Goal: Task Accomplishment & Management: Use online tool/utility

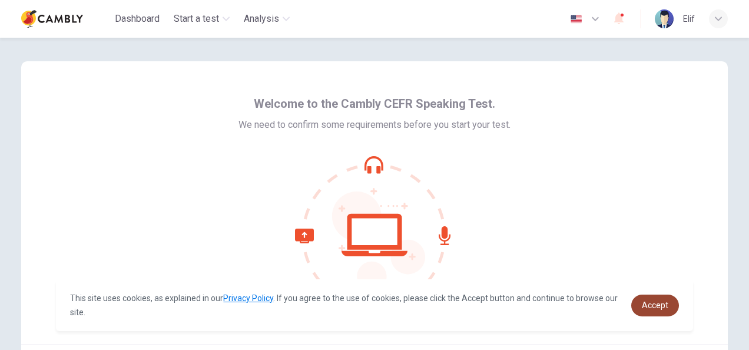
click at [650, 303] on span "Accept" at bounding box center [655, 304] width 26 height 9
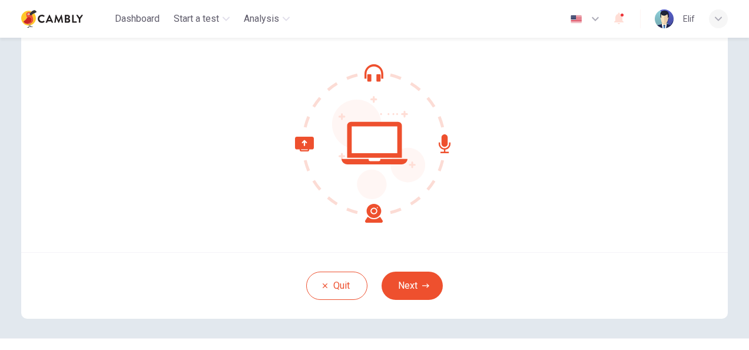
scroll to position [118, 0]
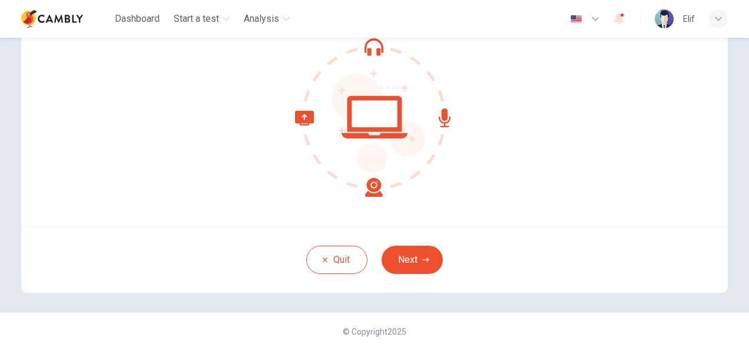
drag, startPoint x: 428, startPoint y: 261, endPoint x: 477, endPoint y: 261, distance: 49.5
click at [428, 261] on button "Next" at bounding box center [412, 260] width 61 height 28
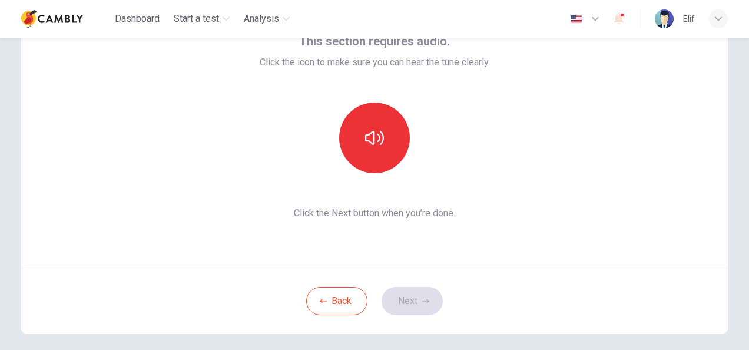
scroll to position [59, 0]
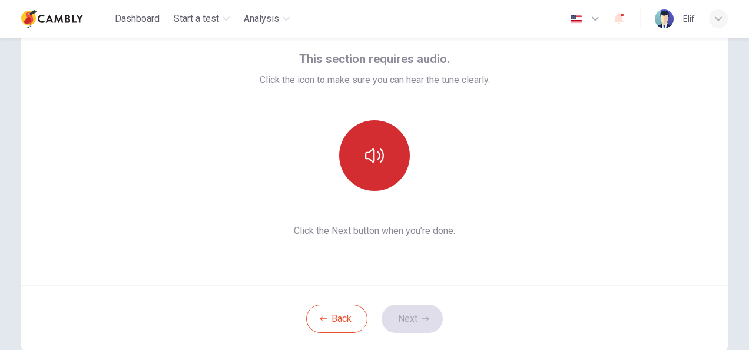
click at [374, 164] on icon "button" at bounding box center [374, 155] width 19 height 19
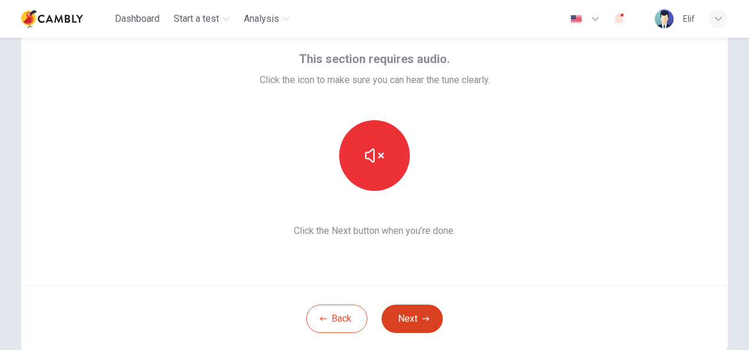
click at [420, 332] on button "Next" at bounding box center [412, 318] width 61 height 28
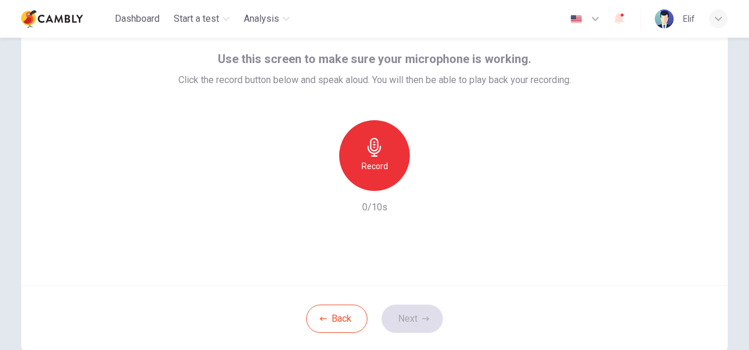
click at [385, 153] on div "Record" at bounding box center [374, 155] width 71 height 71
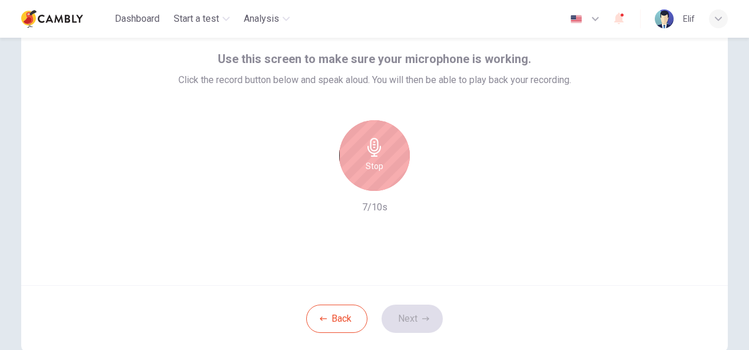
click at [382, 155] on div "Stop" at bounding box center [374, 155] width 71 height 71
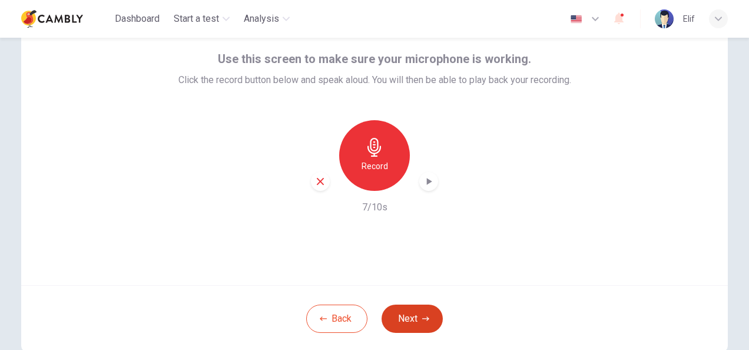
click at [403, 319] on button "Next" at bounding box center [412, 318] width 61 height 28
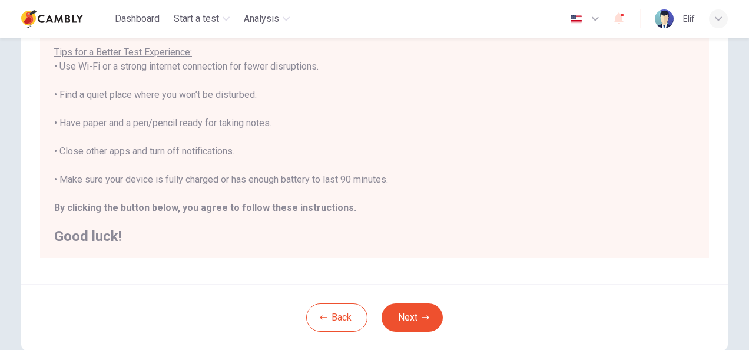
scroll to position [236, 0]
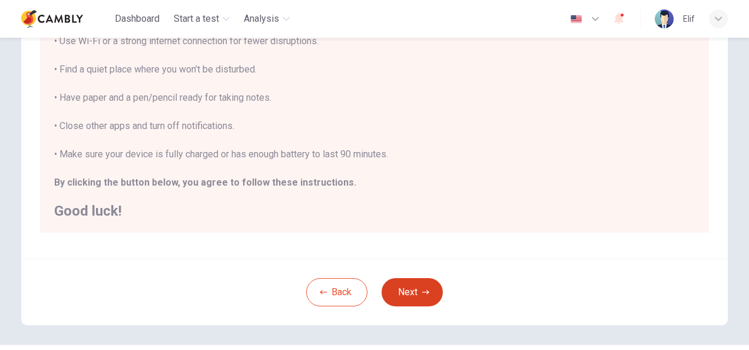
click at [408, 286] on button "Next" at bounding box center [412, 292] width 61 height 28
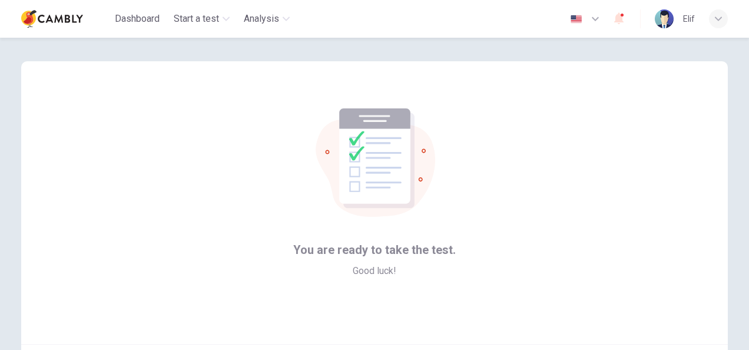
scroll to position [118, 0]
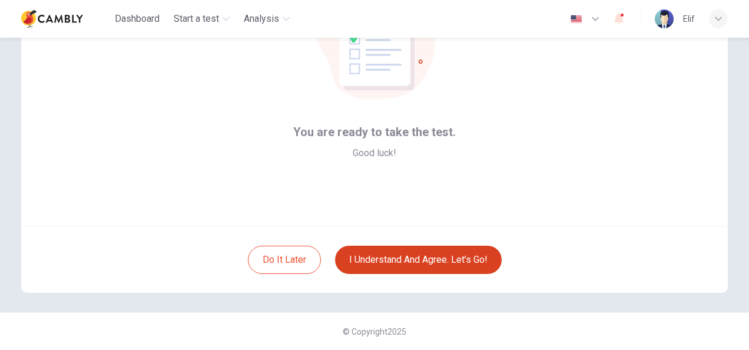
click at [448, 265] on button "I understand and agree. Let’s go!" at bounding box center [418, 260] width 167 height 28
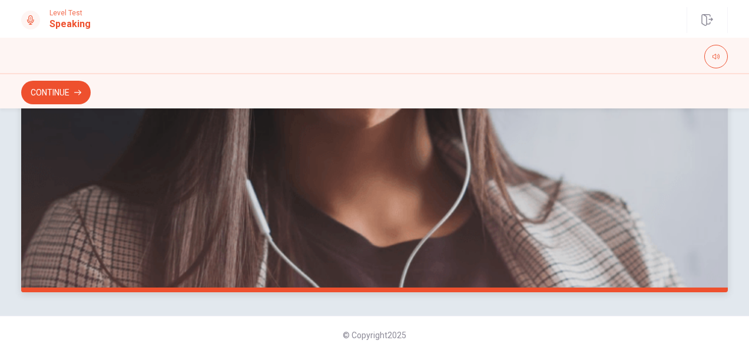
scroll to position [357, 0]
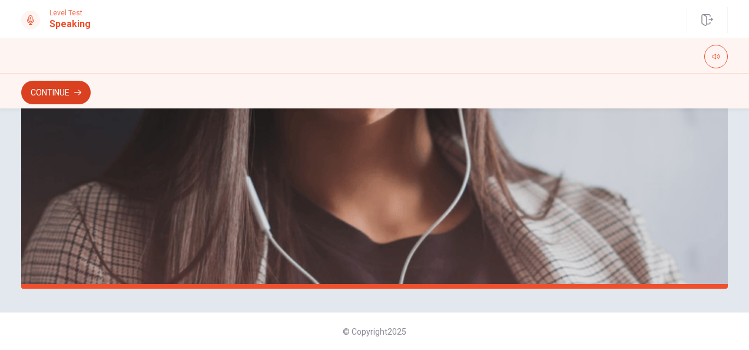
click at [55, 88] on button "Continue" at bounding box center [55, 93] width 69 height 24
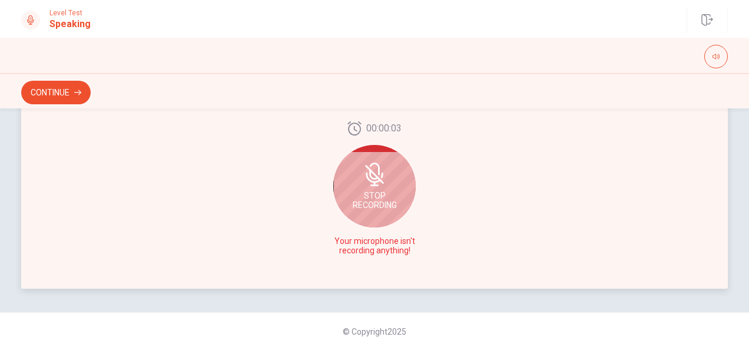
scroll to position [239, 0]
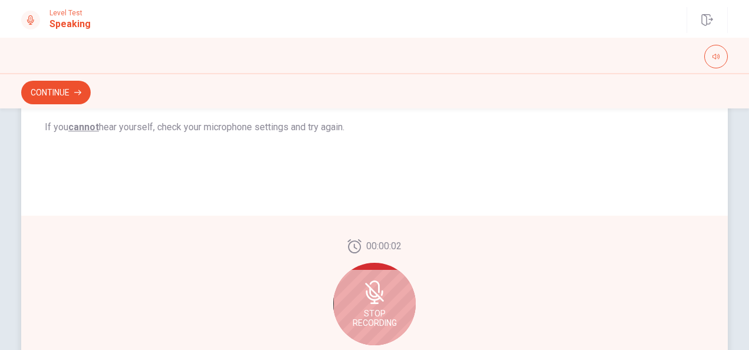
click at [382, 326] on span "Stop Recording" at bounding box center [375, 318] width 44 height 19
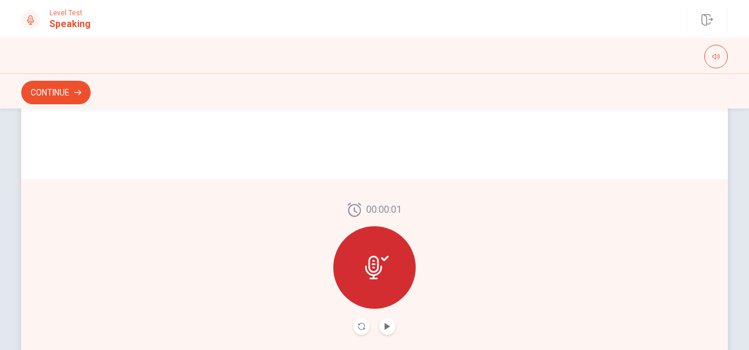
scroll to position [357, 0]
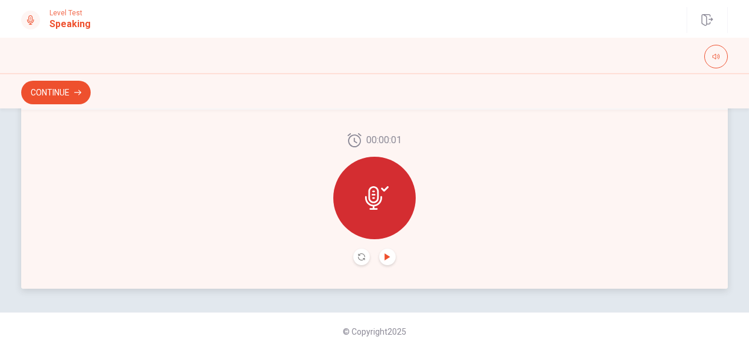
click at [385, 259] on icon "Play Audio" at bounding box center [387, 256] width 5 height 7
click at [61, 91] on button "Continue" at bounding box center [55, 93] width 69 height 24
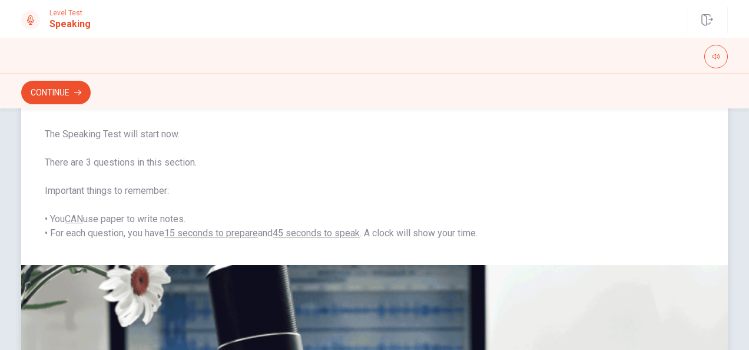
scroll to position [121, 0]
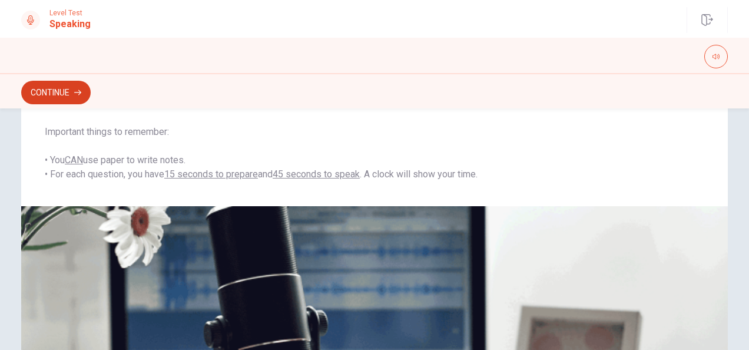
click at [47, 98] on button "Continue" at bounding box center [55, 93] width 69 height 24
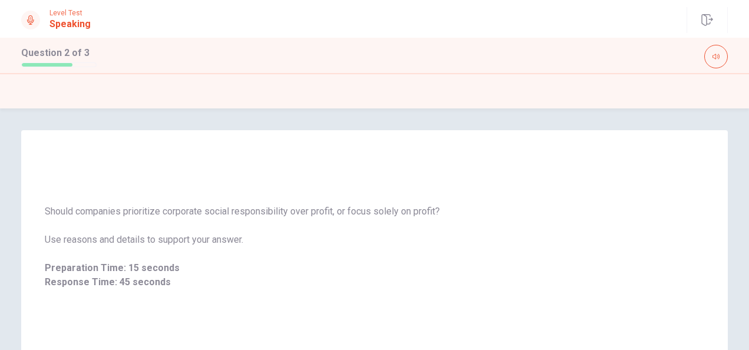
scroll to position [61, 0]
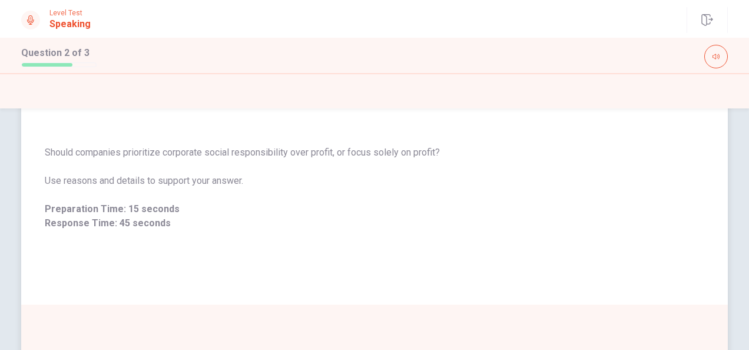
drag, startPoint x: 434, startPoint y: 151, endPoint x: 110, endPoint y: 139, distance: 324.1
click at [110, 139] on div "Should companies prioritize corporate social responsibility over profit, or foc…" at bounding box center [374, 187] width 707 height 113
drag, startPoint x: 43, startPoint y: 153, endPoint x: 263, endPoint y: 155, distance: 219.7
click at [248, 158] on span "Should companies prioritize corporate social responsibility over profit, or foc…" at bounding box center [375, 152] width 660 height 14
click at [263, 155] on span "Should companies prioritize corporate social responsibility over profit, or foc…" at bounding box center [375, 152] width 660 height 14
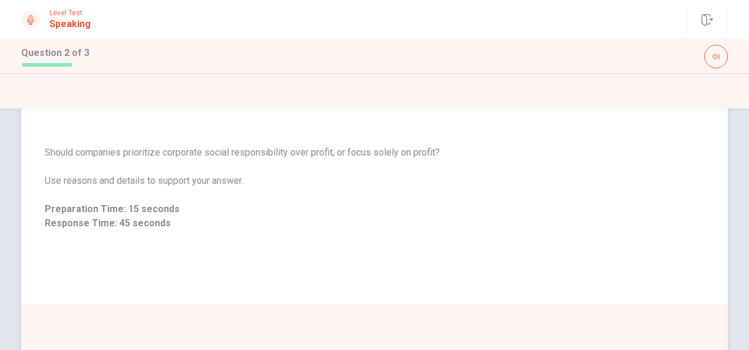
click at [263, 155] on span "Should companies prioritize corporate social responsibility over profit, or foc…" at bounding box center [375, 152] width 660 height 14
click at [279, 154] on span "Should companies prioritize corporate social responsibility over profit, or foc…" at bounding box center [375, 152] width 660 height 14
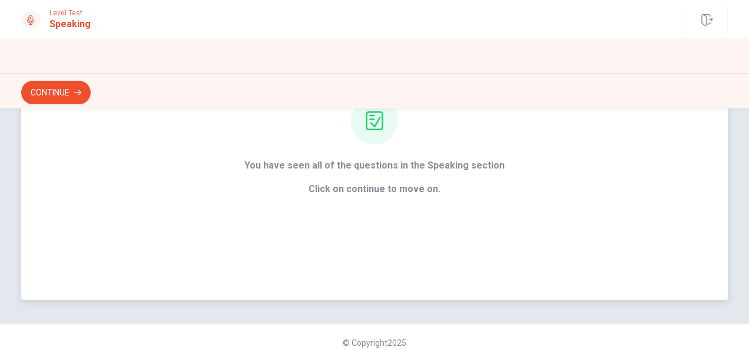
scroll to position [150, 0]
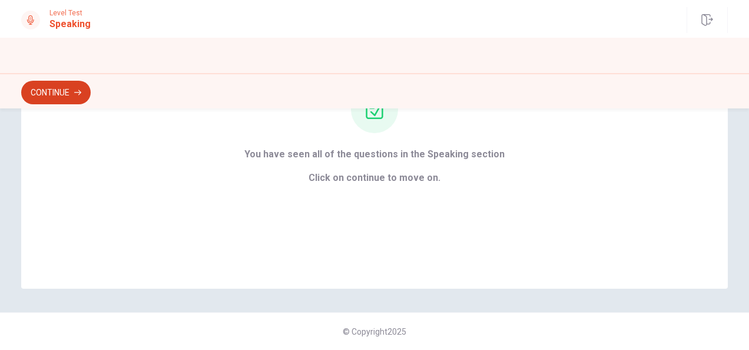
click at [55, 98] on button "Continue" at bounding box center [55, 93] width 69 height 24
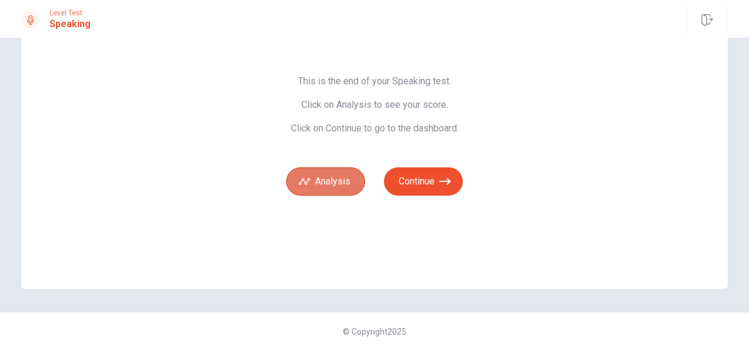
click at [329, 185] on button "Analysis" at bounding box center [325, 181] width 79 height 28
